Goal: Find specific page/section: Find specific page/section

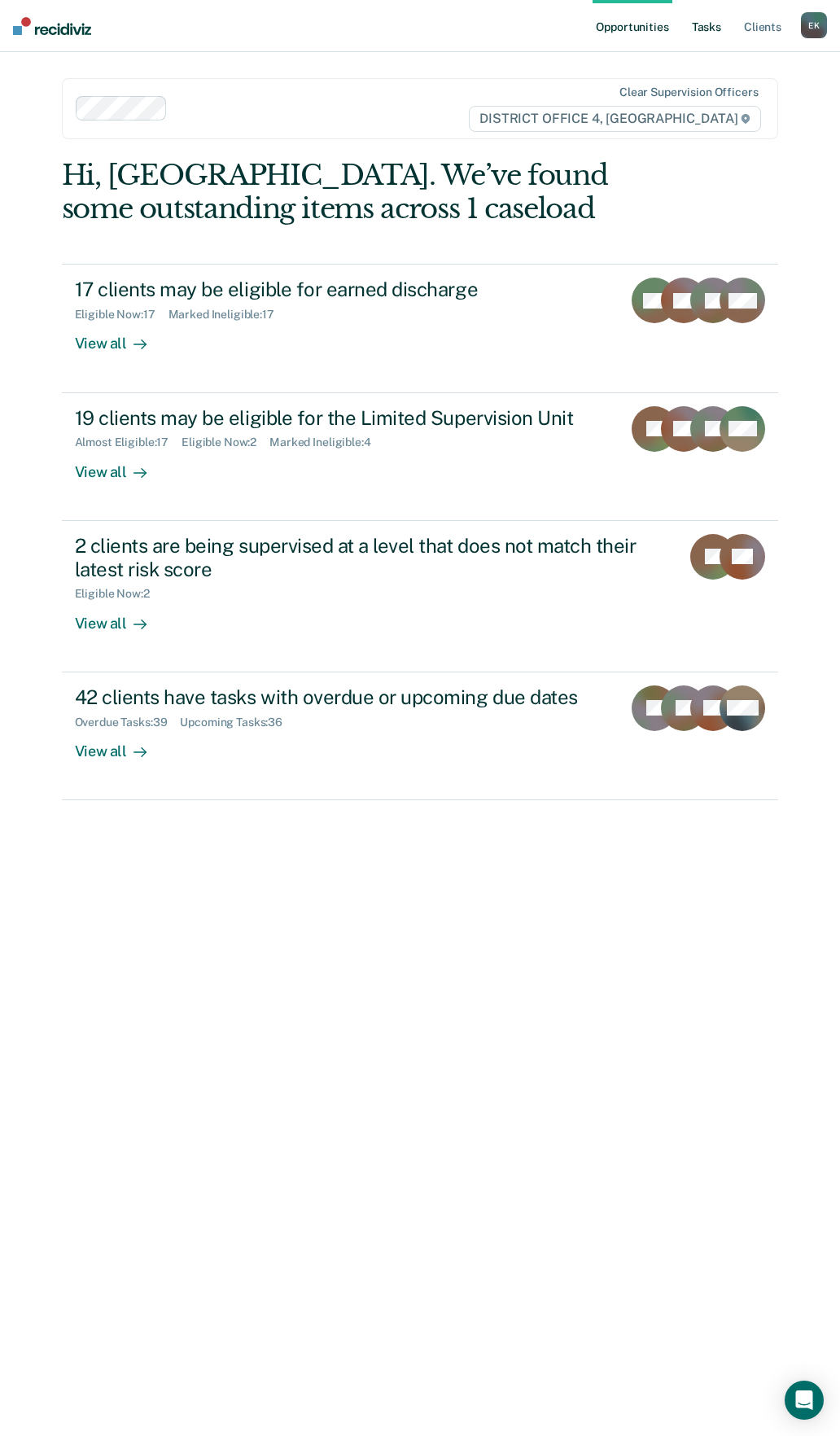
click at [701, 35] on link "Tasks" at bounding box center [706, 26] width 35 height 52
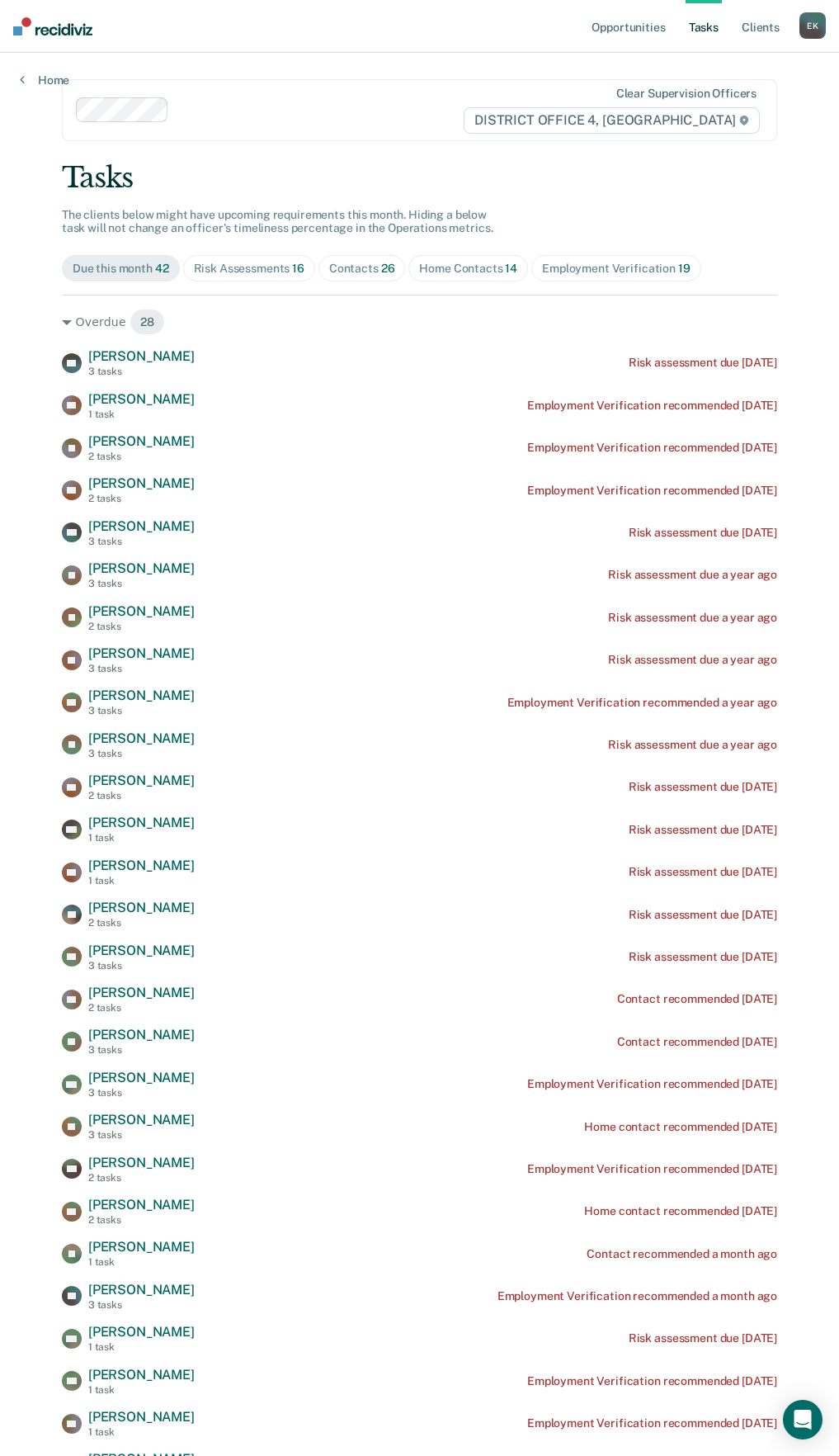
click at [242, 265] on div "Risk Assessments 16" at bounding box center [249, 268] width 111 height 14
